Goal: Task Accomplishment & Management: Use online tool/utility

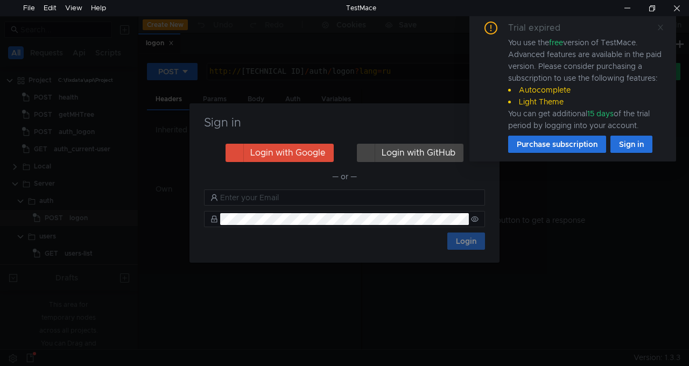
click at [662, 31] on span at bounding box center [661, 28] width 8 height 10
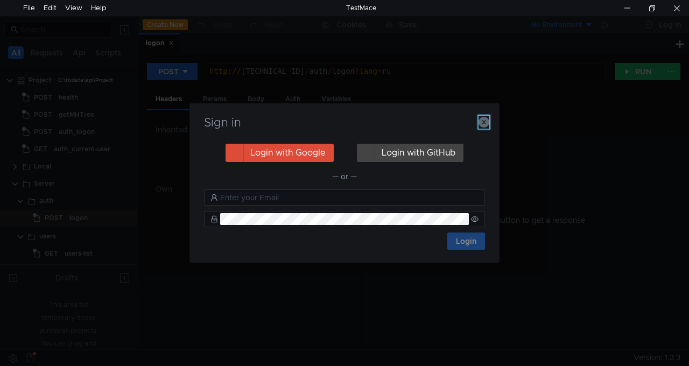
click at [483, 126] on icon "button" at bounding box center [483, 122] width 11 height 11
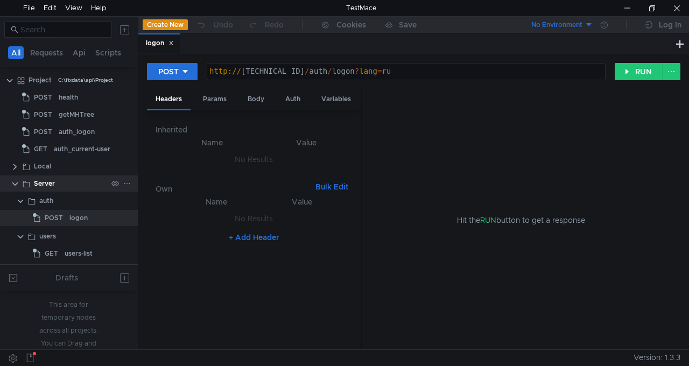
click at [13, 182] on clr-icon at bounding box center [15, 184] width 9 height 9
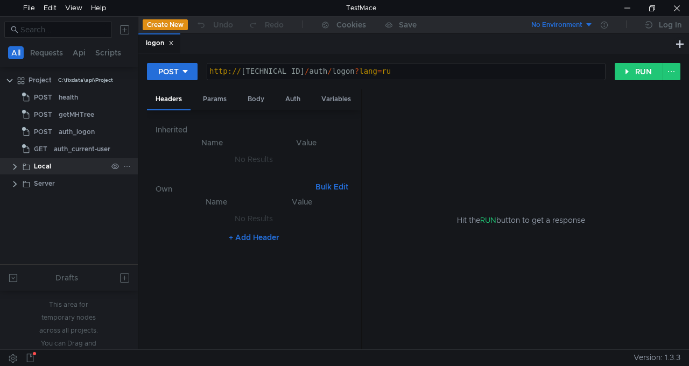
click at [15, 166] on clr-icon at bounding box center [15, 167] width 9 height 9
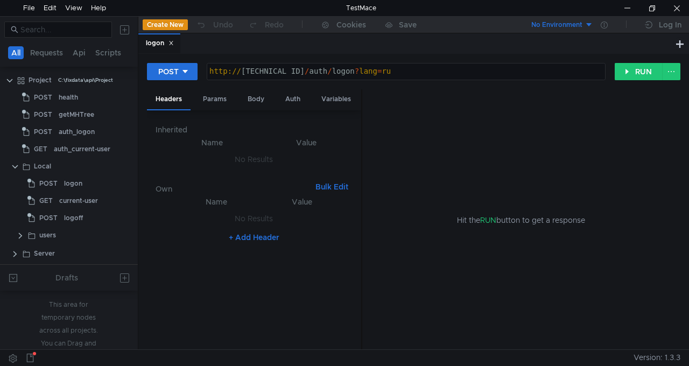
click at [172, 46] on icon at bounding box center [170, 42] width 5 height 5
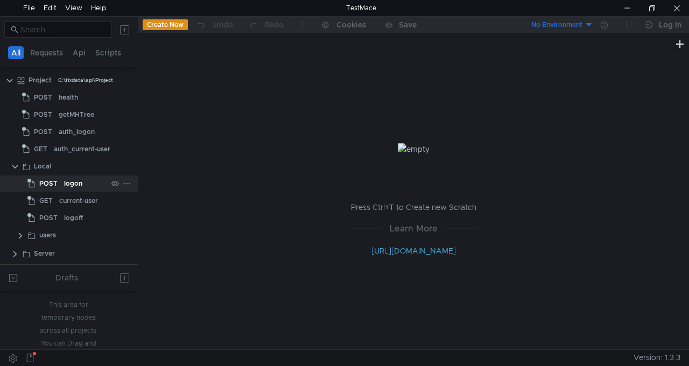
click at [78, 183] on div "logon" at bounding box center [73, 183] width 18 height 16
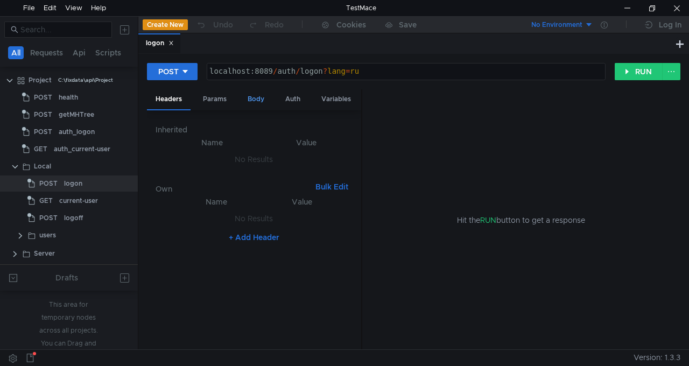
click at [257, 101] on div "Body" at bounding box center [256, 99] width 34 height 20
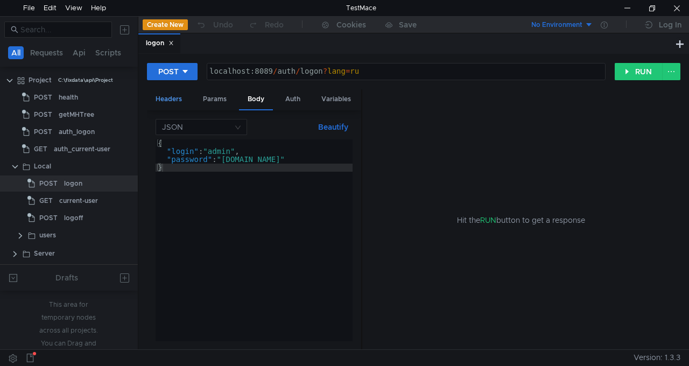
click at [167, 102] on div "Headers" at bounding box center [169, 99] width 44 height 20
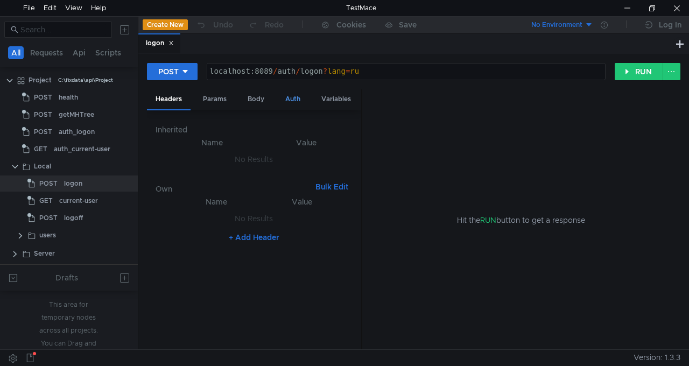
click at [296, 101] on div "Auth" at bounding box center [293, 99] width 32 height 20
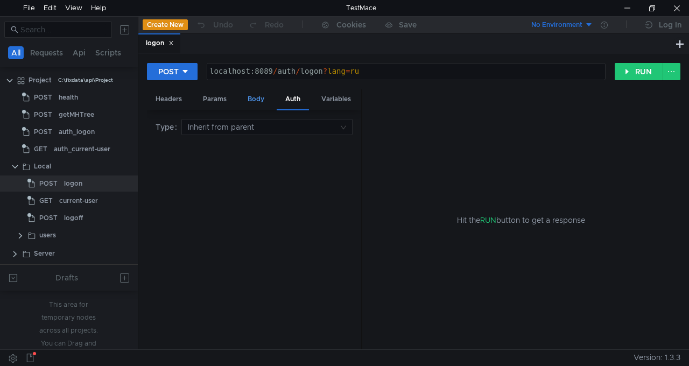
click at [260, 99] on div "Body" at bounding box center [256, 99] width 34 height 20
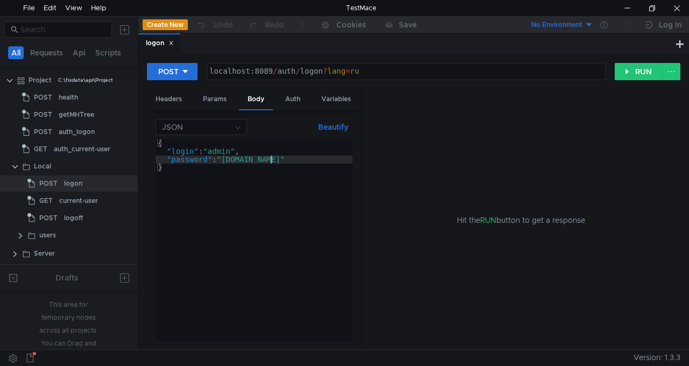
click at [271, 158] on div "{ "login" : "admin" , "password" : "ant.design" }" at bounding box center [254, 248] width 197 height 218
type textarea ""password": "ant.design1""
click at [637, 74] on button "RUN" at bounding box center [639, 71] width 48 height 17
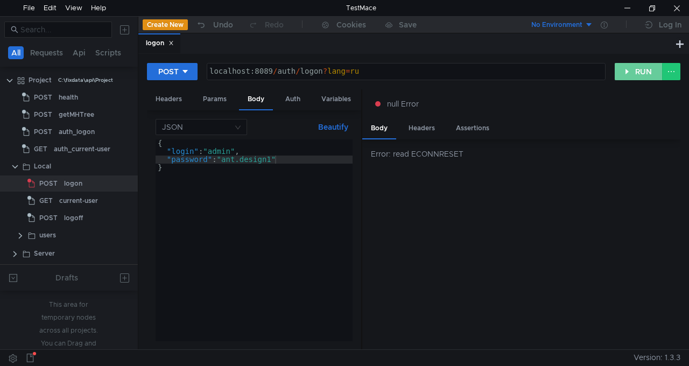
click at [643, 72] on button "RUN" at bounding box center [639, 71] width 48 height 17
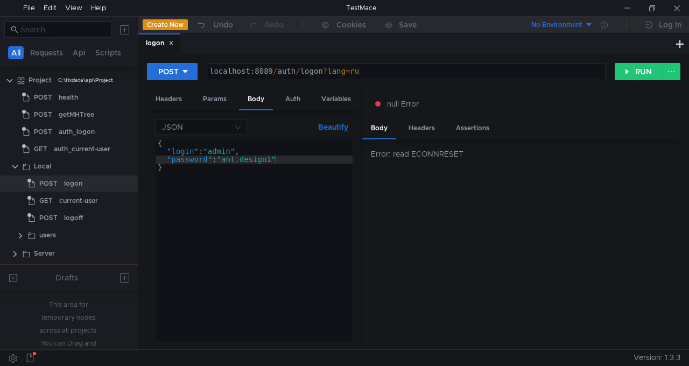
scroll to position [0, 8]
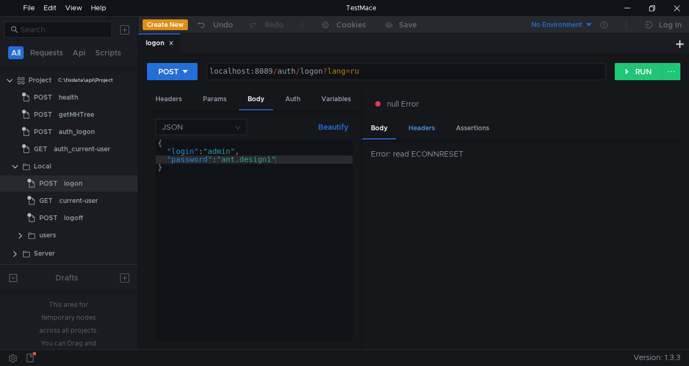
click at [424, 133] on div "Headers" at bounding box center [422, 128] width 44 height 20
click at [472, 129] on div "Assertions" at bounding box center [472, 128] width 51 height 20
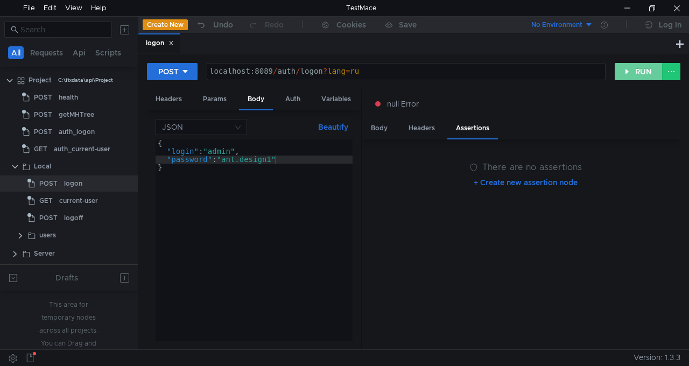
click at [647, 65] on button "RUN" at bounding box center [639, 71] width 48 height 17
click at [462, 308] on assertions "There are no assertions + Create new assertion node" at bounding box center [525, 244] width 309 height 193
click at [378, 131] on div "Body" at bounding box center [379, 128] width 34 height 20
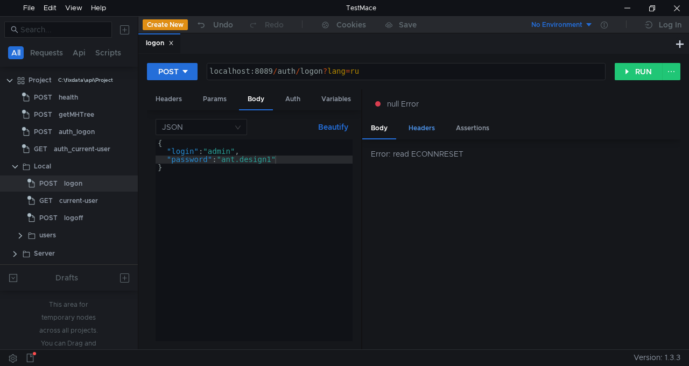
click at [418, 130] on div "Headers" at bounding box center [422, 128] width 44 height 20
click at [297, 102] on div "Auth" at bounding box center [293, 99] width 32 height 20
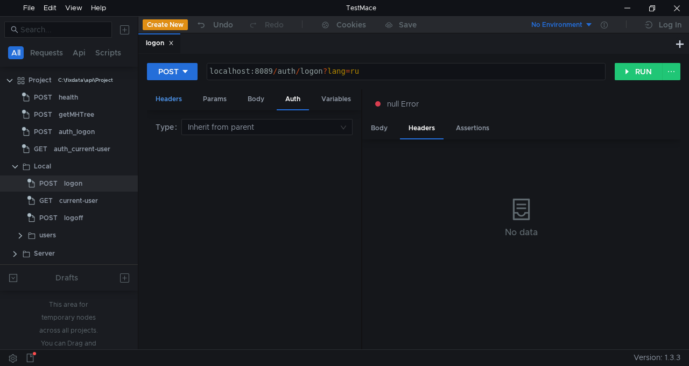
click at [180, 103] on div "Headers" at bounding box center [169, 99] width 44 height 20
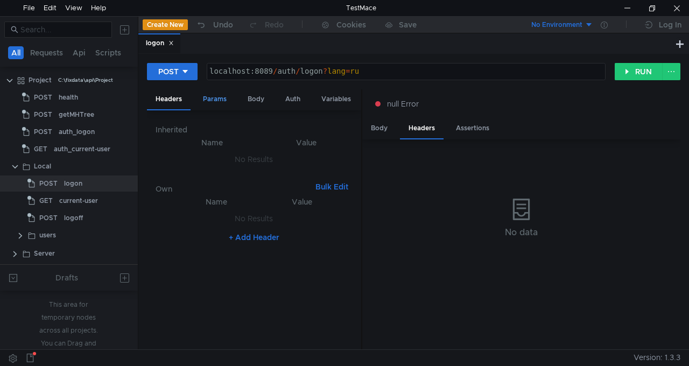
click at [220, 105] on div "Params" at bounding box center [214, 99] width 41 height 20
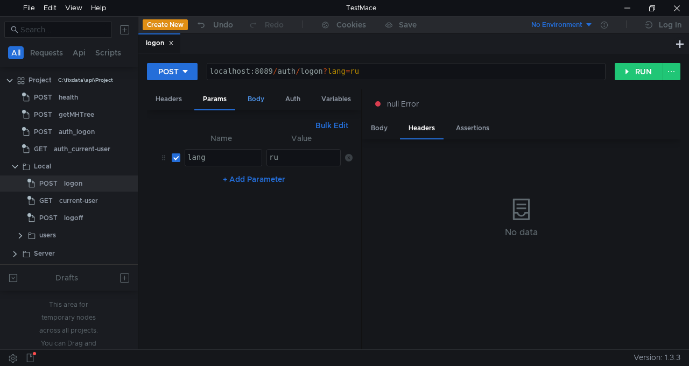
click at [255, 104] on div "Body" at bounding box center [256, 99] width 34 height 20
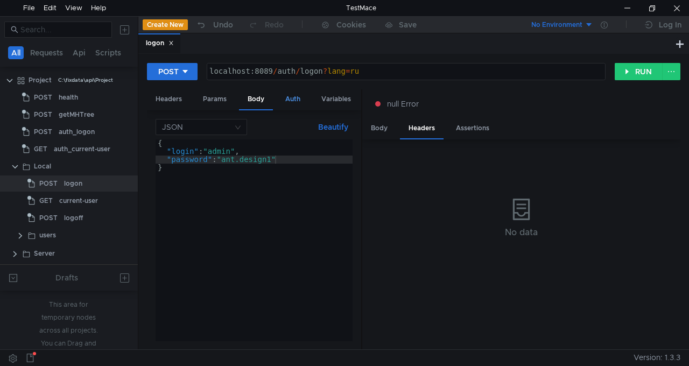
click at [297, 102] on div "Auth" at bounding box center [293, 99] width 32 height 20
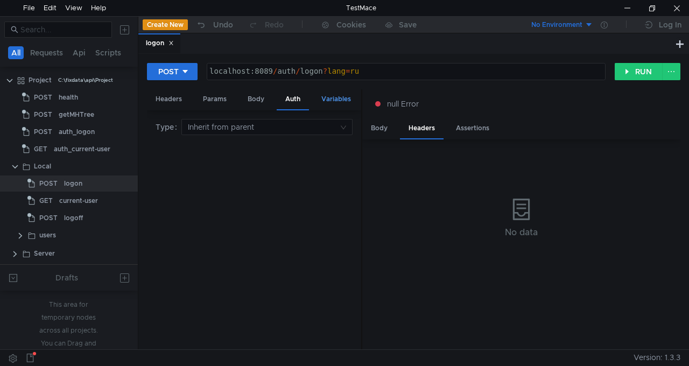
click at [348, 102] on div "Variables" at bounding box center [336, 99] width 47 height 20
click at [411, 107] on span "null Error" at bounding box center [403, 104] width 32 height 12
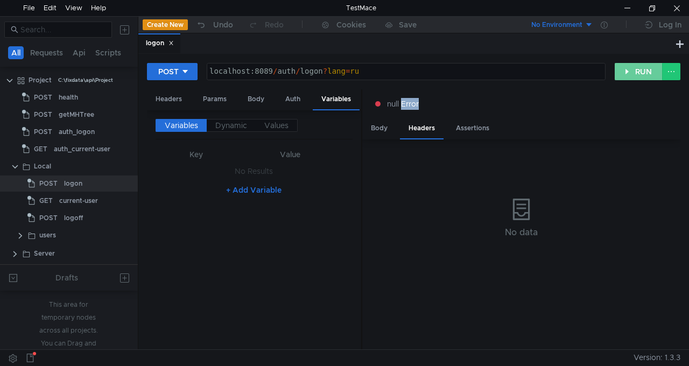
click at [637, 73] on button "RUN" at bounding box center [639, 71] width 48 height 17
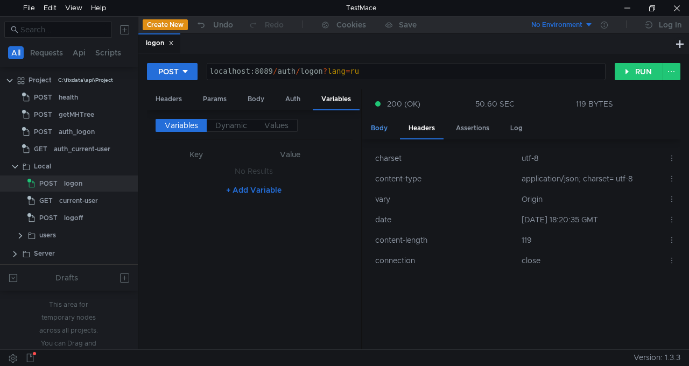
click at [386, 132] on div "Body" at bounding box center [379, 128] width 34 height 20
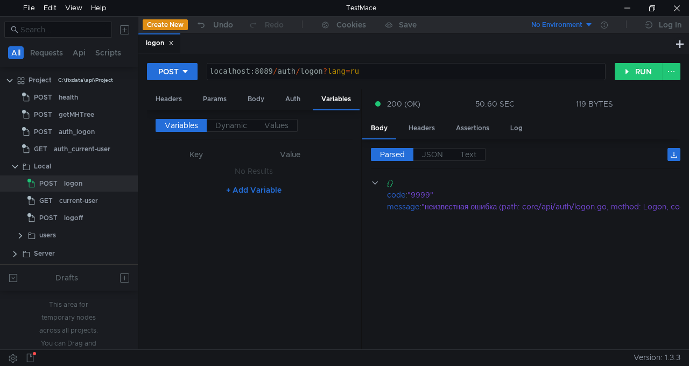
click at [500, 279] on cdk-virtual-scroll-viewport "{} code : "9999" message : "неизвестная ошибка (path: core/api/auth/logon.go, m…" at bounding box center [525, 259] width 309 height 164
click at [629, 13] on div at bounding box center [627, 8] width 25 height 16
click at [624, 8] on div at bounding box center [627, 8] width 25 height 16
